Goal: Transaction & Acquisition: Obtain resource

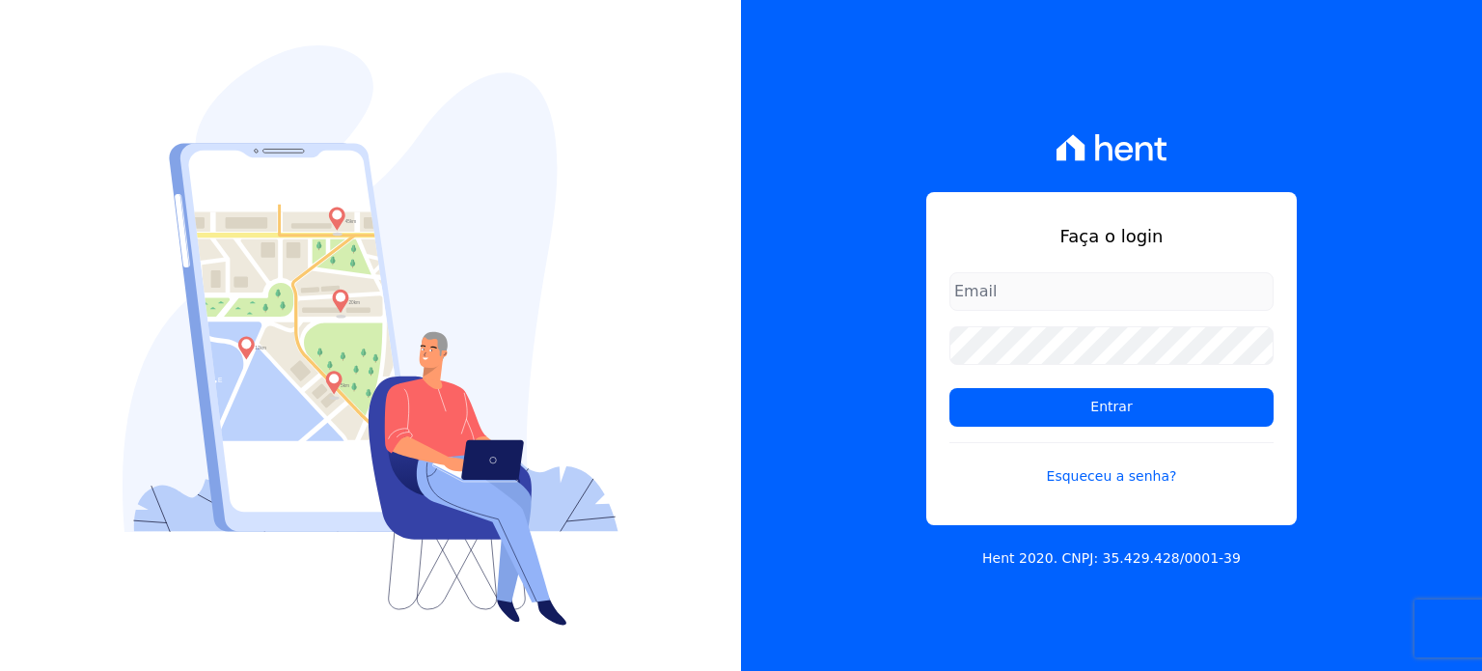
type input "paula.silva@senziani.com"
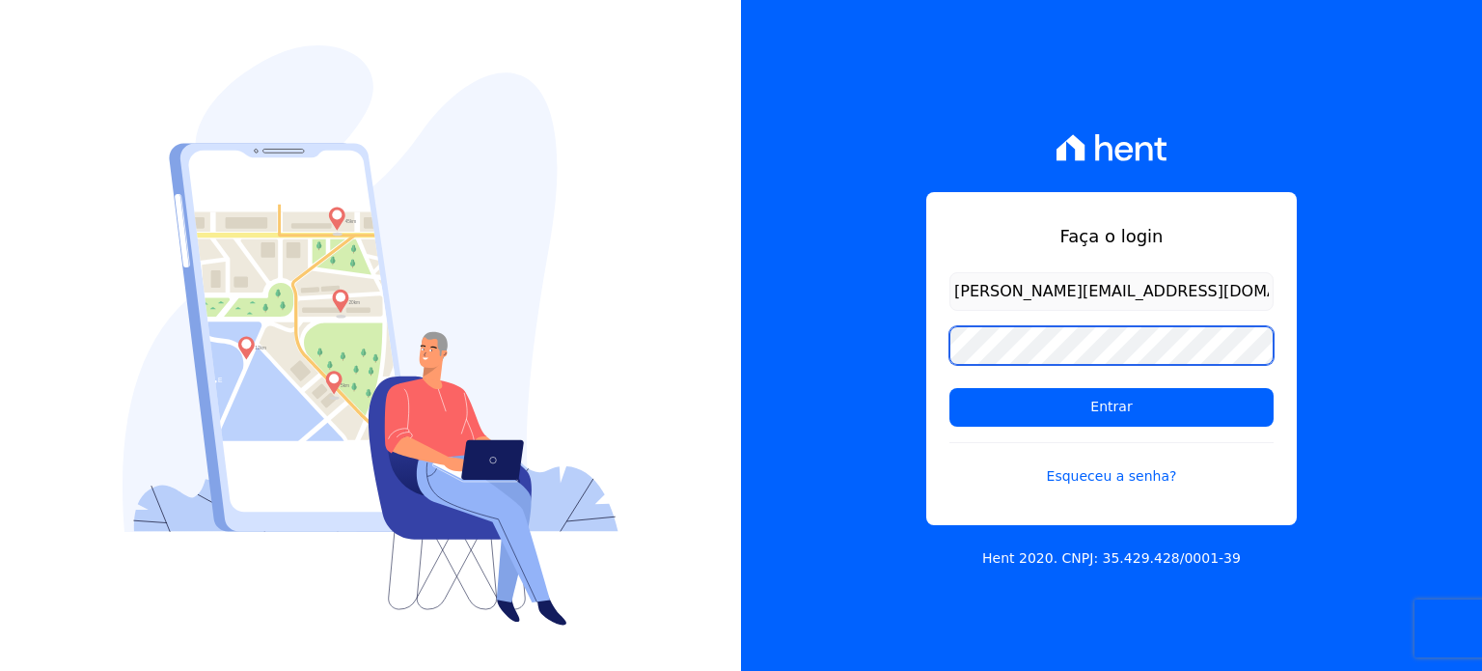
click at [812, 348] on div "Faça o login paula.silva@senziani.com Entrar Esqueceu a senha? Hent 2020. CNPJ:…" at bounding box center [1111, 335] width 741 height 671
click at [950, 388] on input "Entrar" at bounding box center [1112, 407] width 324 height 39
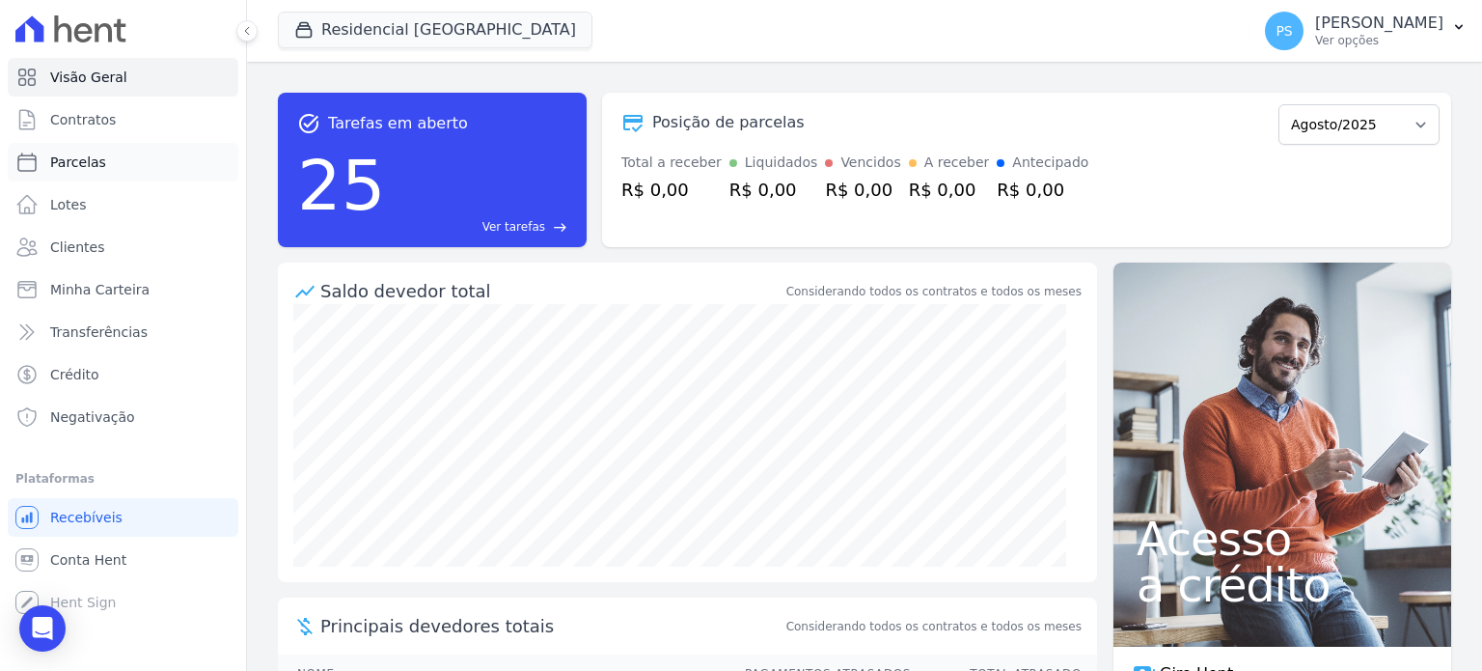
click at [83, 163] on span "Parcelas" at bounding box center [78, 161] width 56 height 19
select select
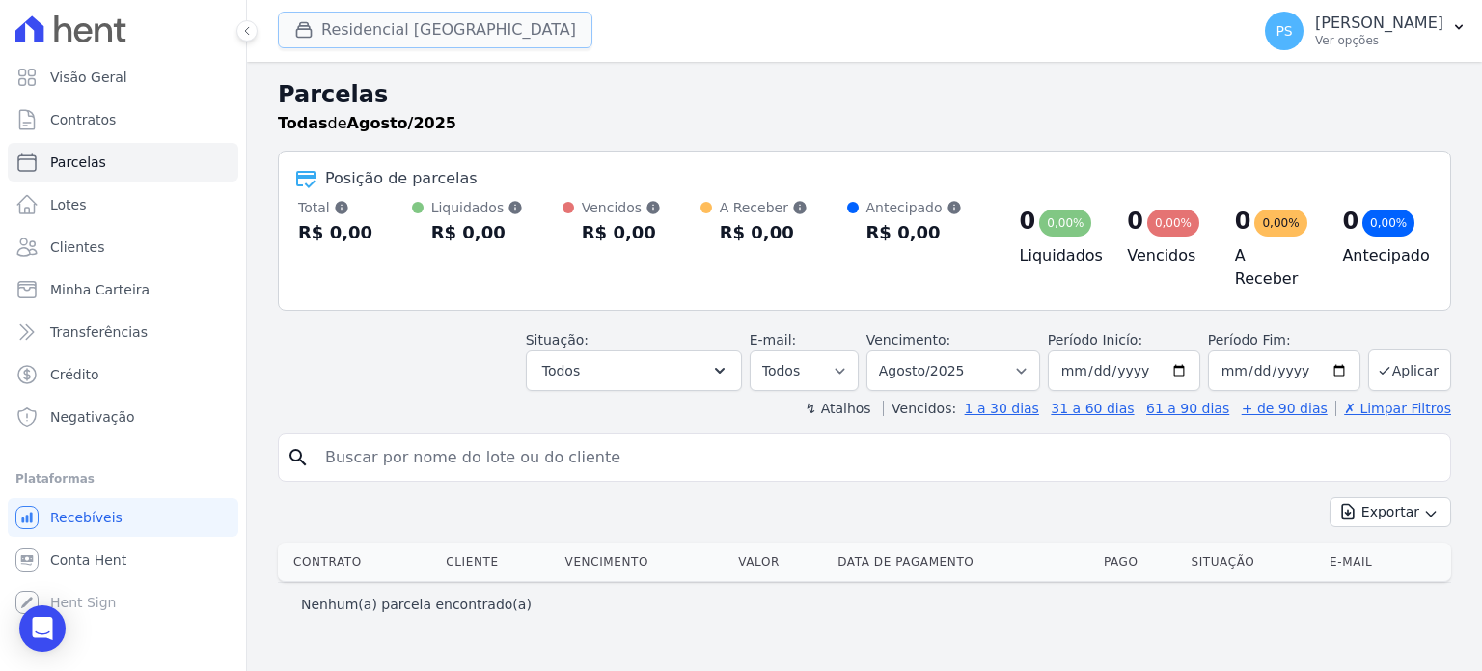
click at [369, 37] on button "Residencial [GEOGRAPHIC_DATA]" at bounding box center [435, 30] width 315 height 37
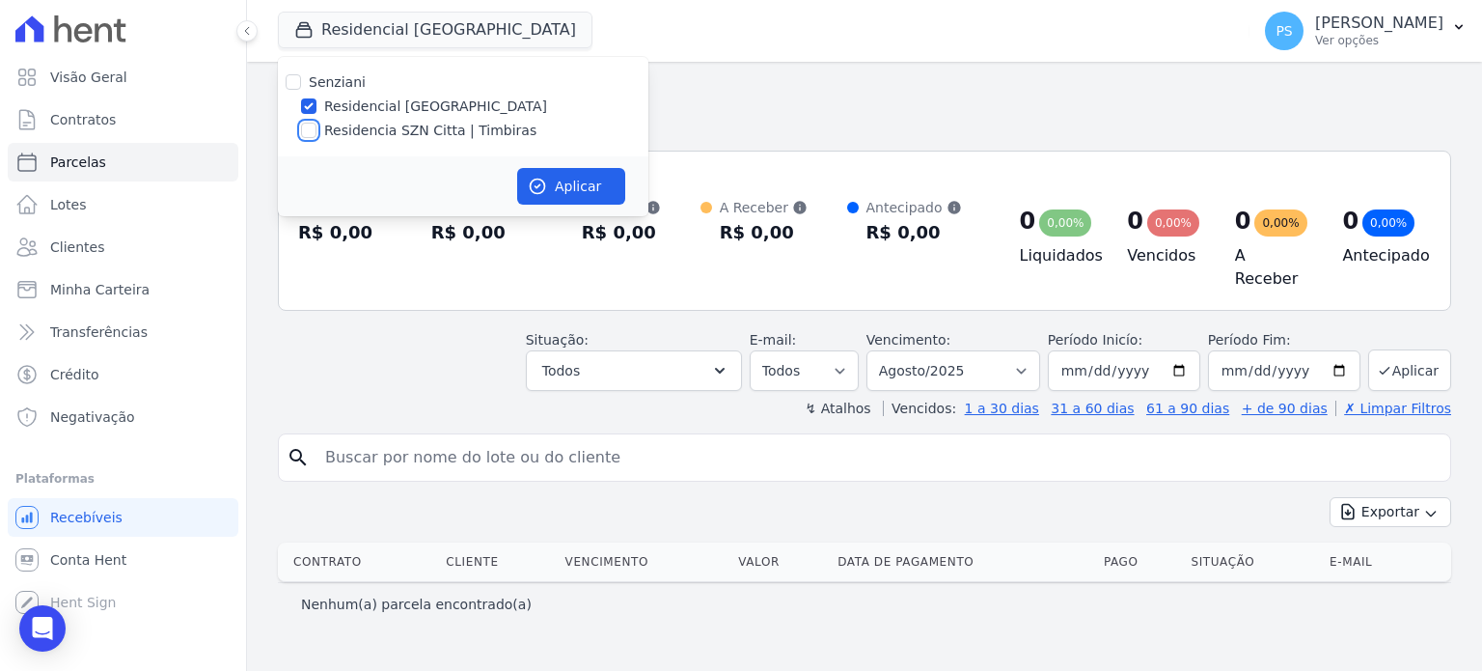
click at [309, 131] on input "Residencia SZN Citta | Timbiras" at bounding box center [308, 130] width 15 height 15
checkbox input "true"
click at [308, 105] on input "Residencial [GEOGRAPHIC_DATA]" at bounding box center [308, 105] width 15 height 15
checkbox input "false"
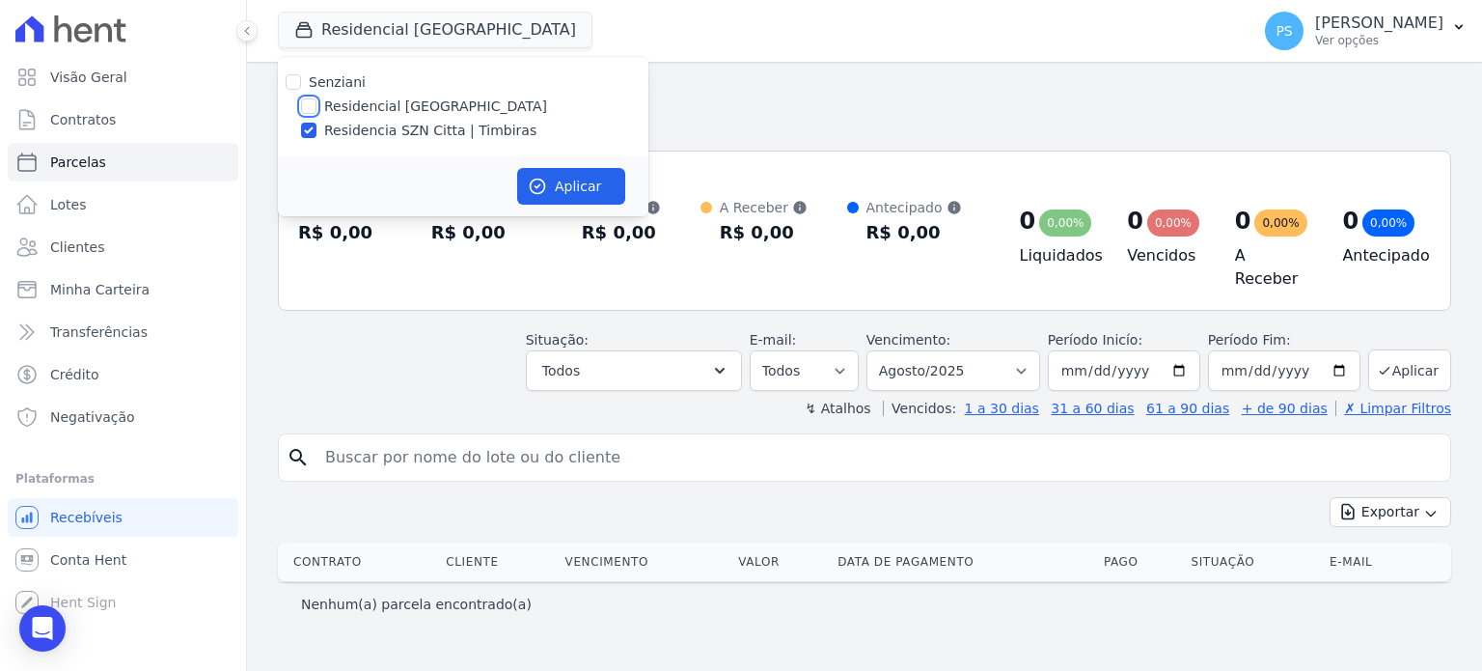
checkbox input "false"
click at [533, 171] on button "Aplicar" at bounding box center [571, 186] width 108 height 37
select select
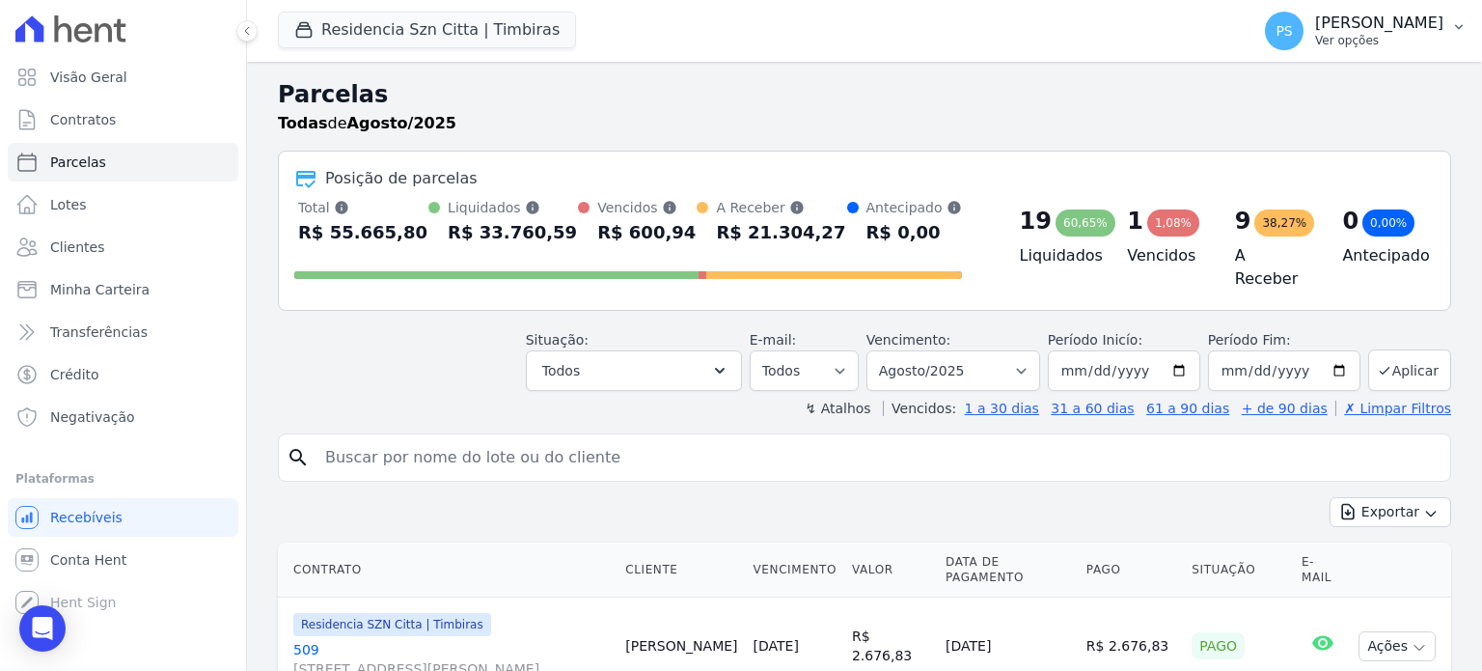
click at [1401, 26] on p "[PERSON_NAME]" at bounding box center [1379, 23] width 128 height 19
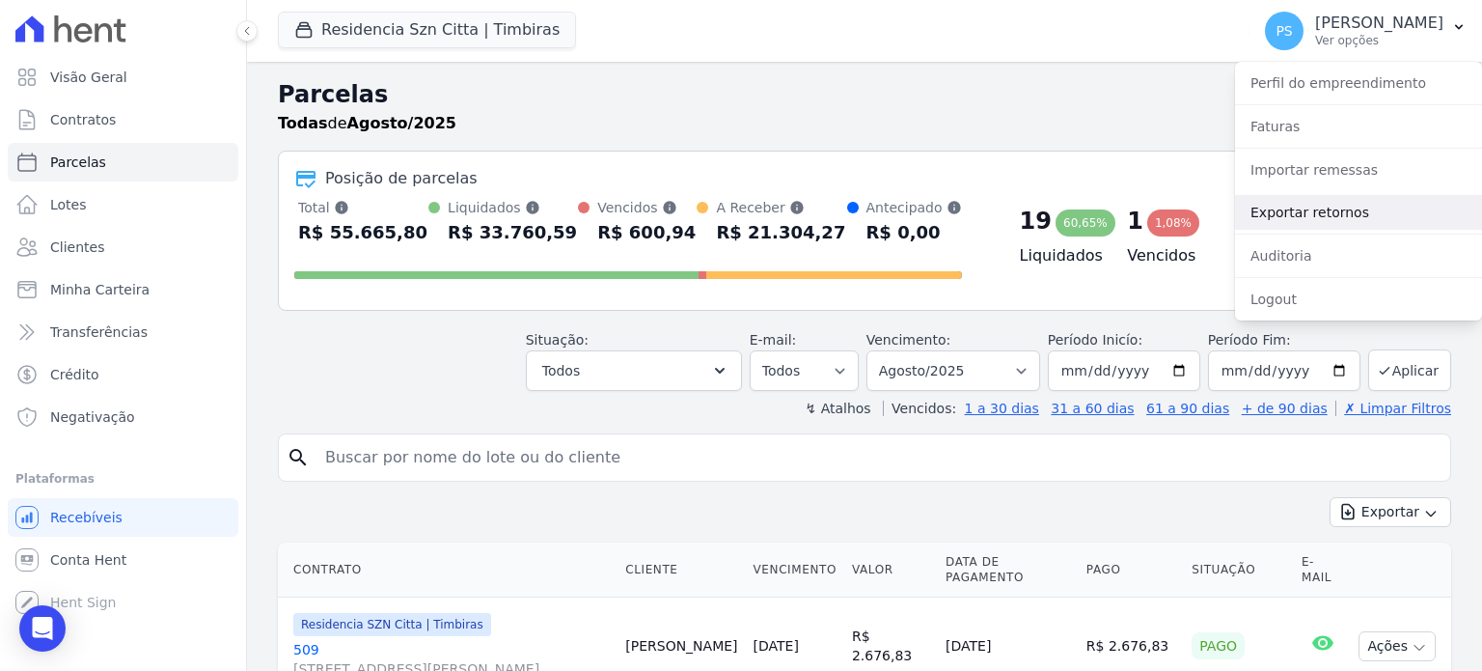
click at [1319, 211] on link "Exportar retornos" at bounding box center [1358, 212] width 247 height 35
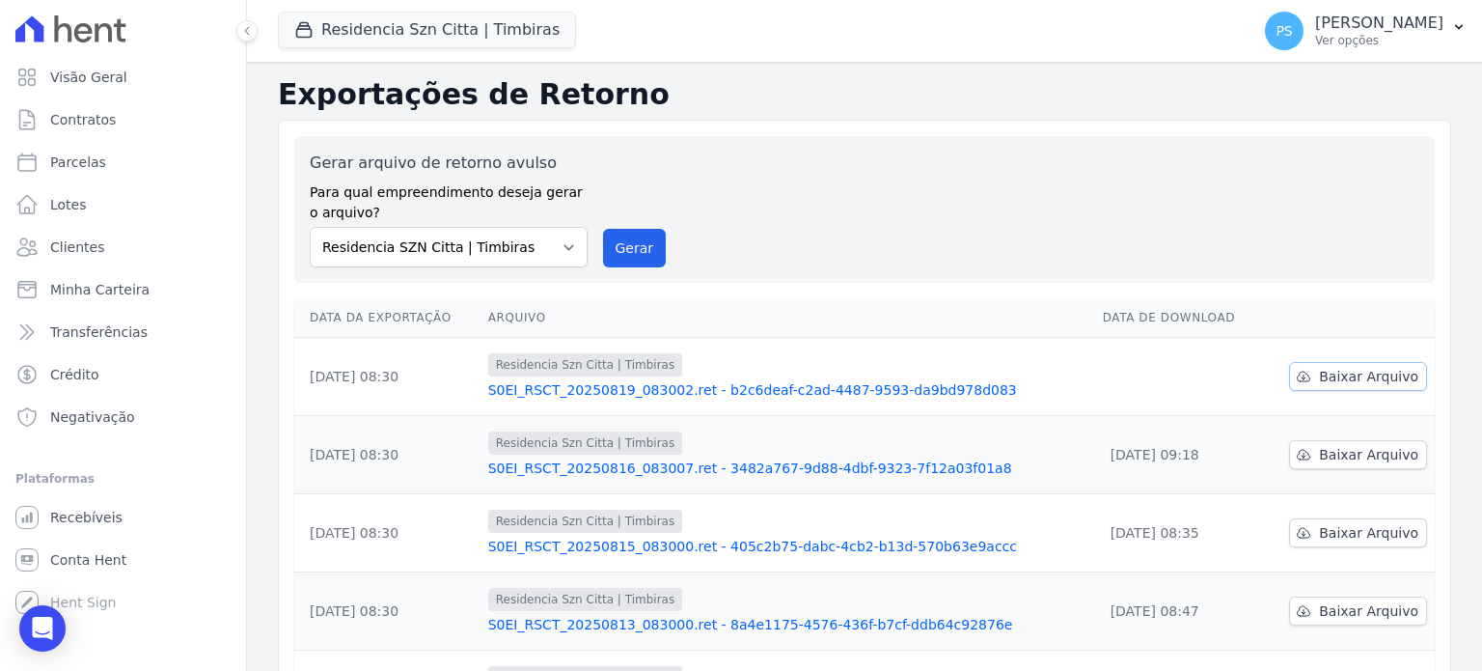
click at [1385, 378] on span "Baixar Arquivo" at bounding box center [1368, 376] width 99 height 19
